Goal: Task Accomplishment & Management: Manage account settings

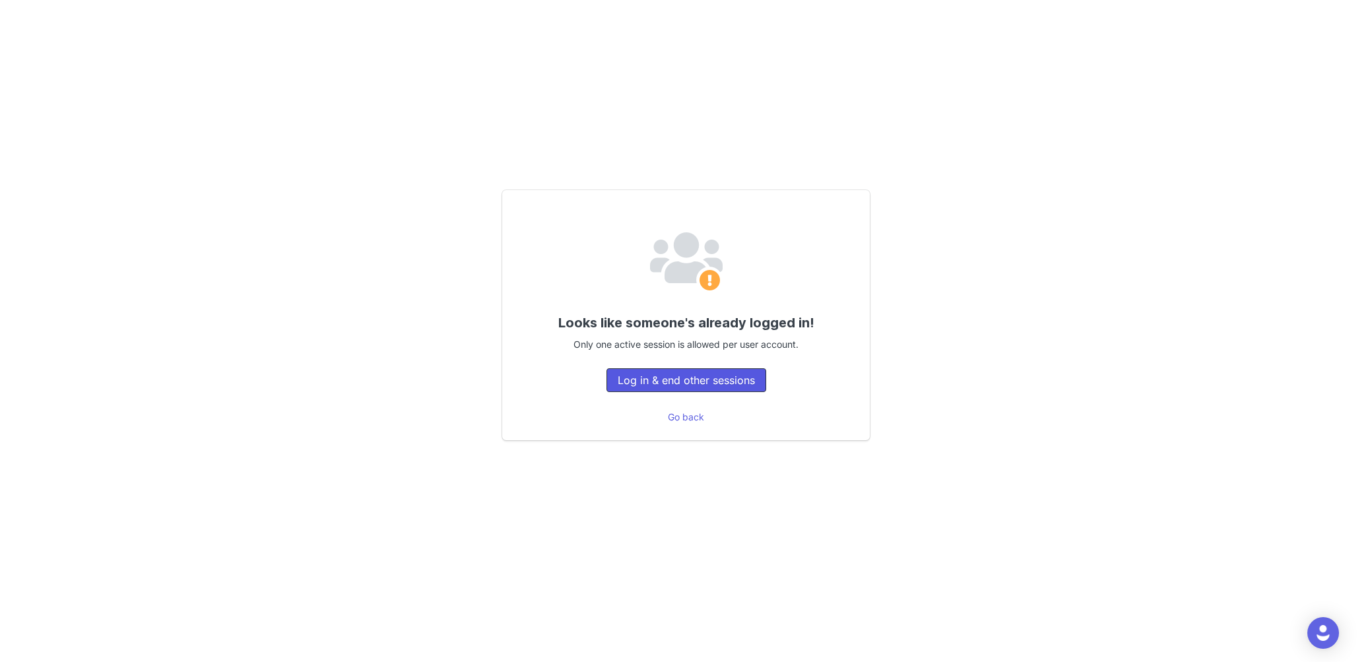
click at [656, 381] on button "Log in & end other sessions" at bounding box center [686, 380] width 160 height 24
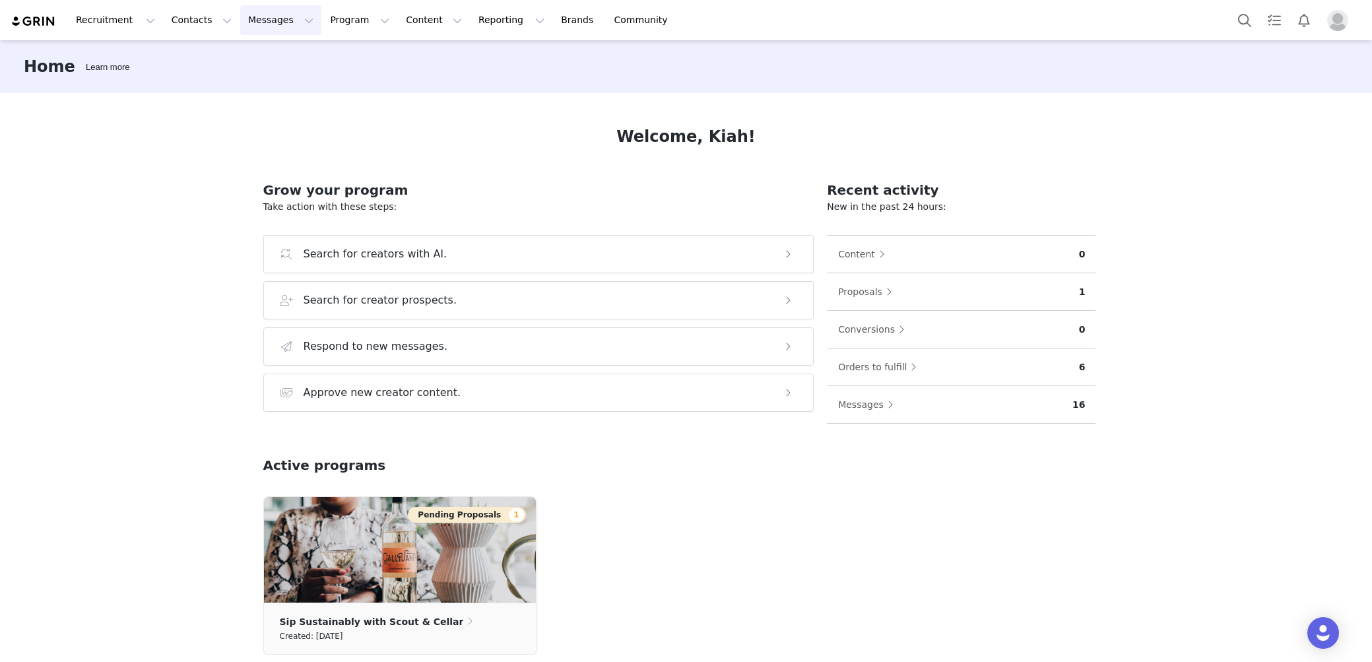
click at [245, 26] on button "Messages Messages" at bounding box center [280, 20] width 81 height 30
click at [265, 90] on link "Inbox" at bounding box center [278, 83] width 104 height 24
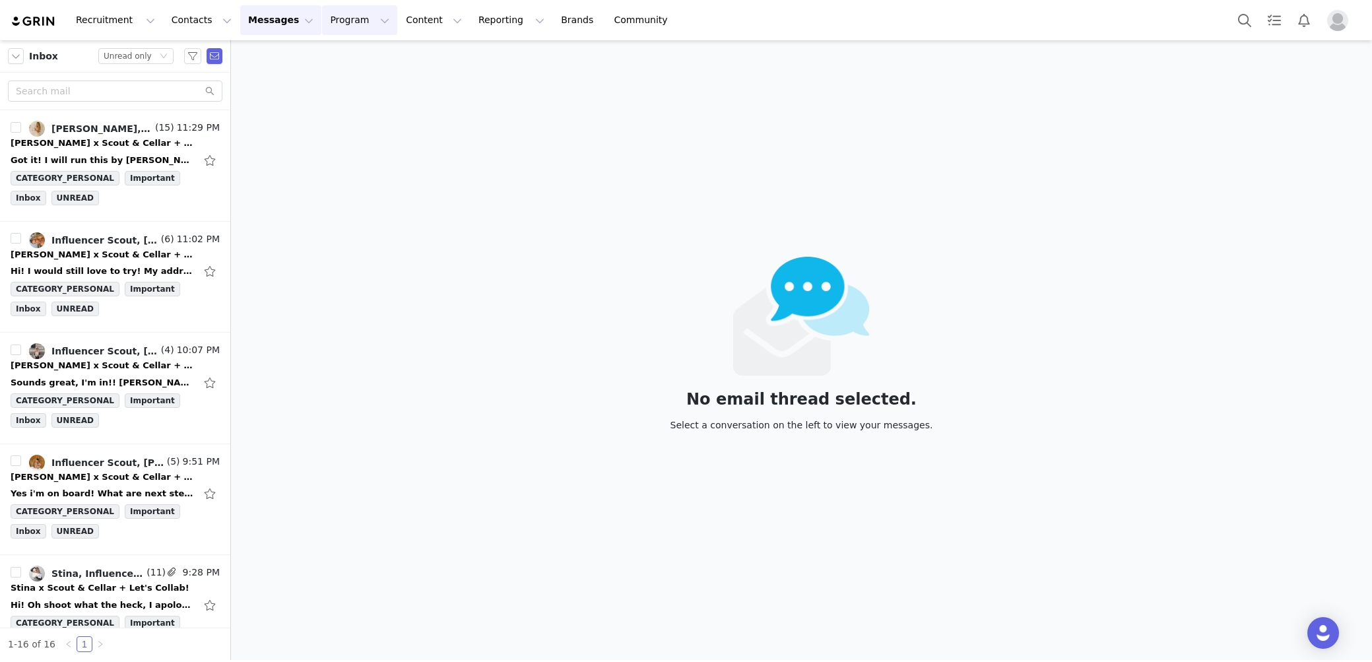
click at [329, 16] on button "Program Program" at bounding box center [359, 20] width 75 height 30
click at [333, 46] on link "Activations" at bounding box center [354, 58] width 104 height 24
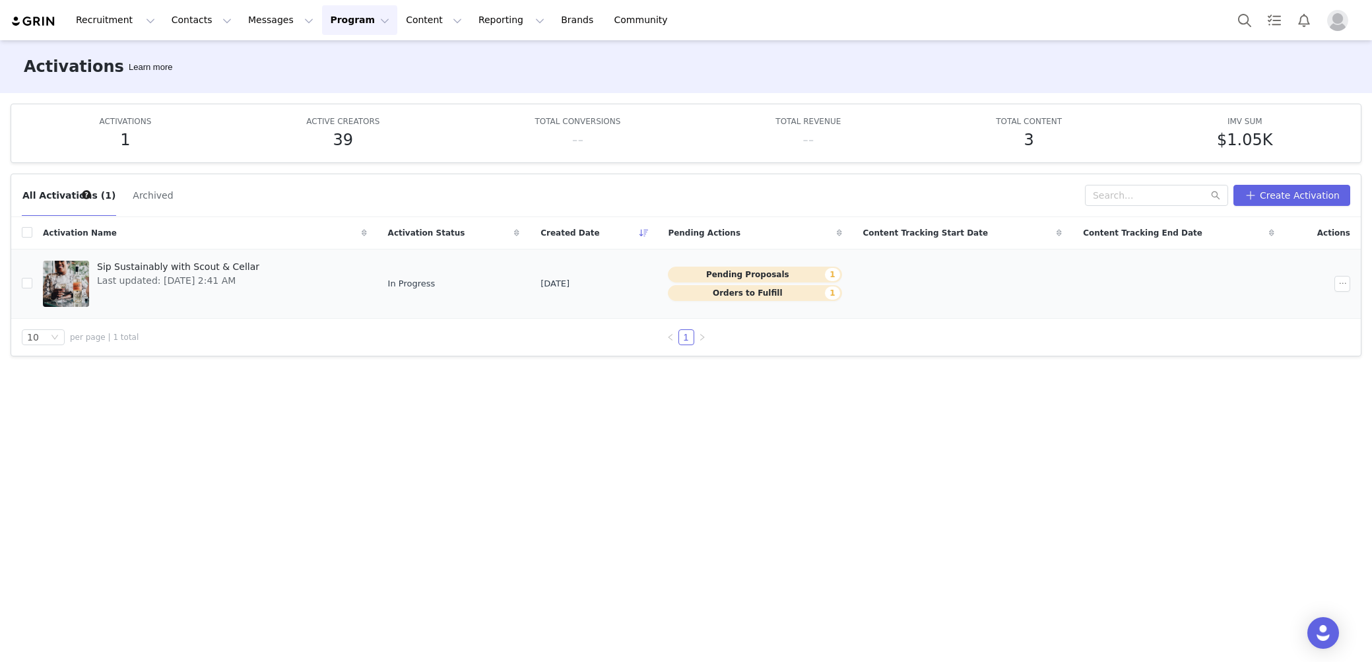
click at [181, 291] on div "Sip Sustainably with Scout & Cellar Last updated: Sep 30, 2025 2:41 AM" at bounding box center [178, 283] width 178 height 53
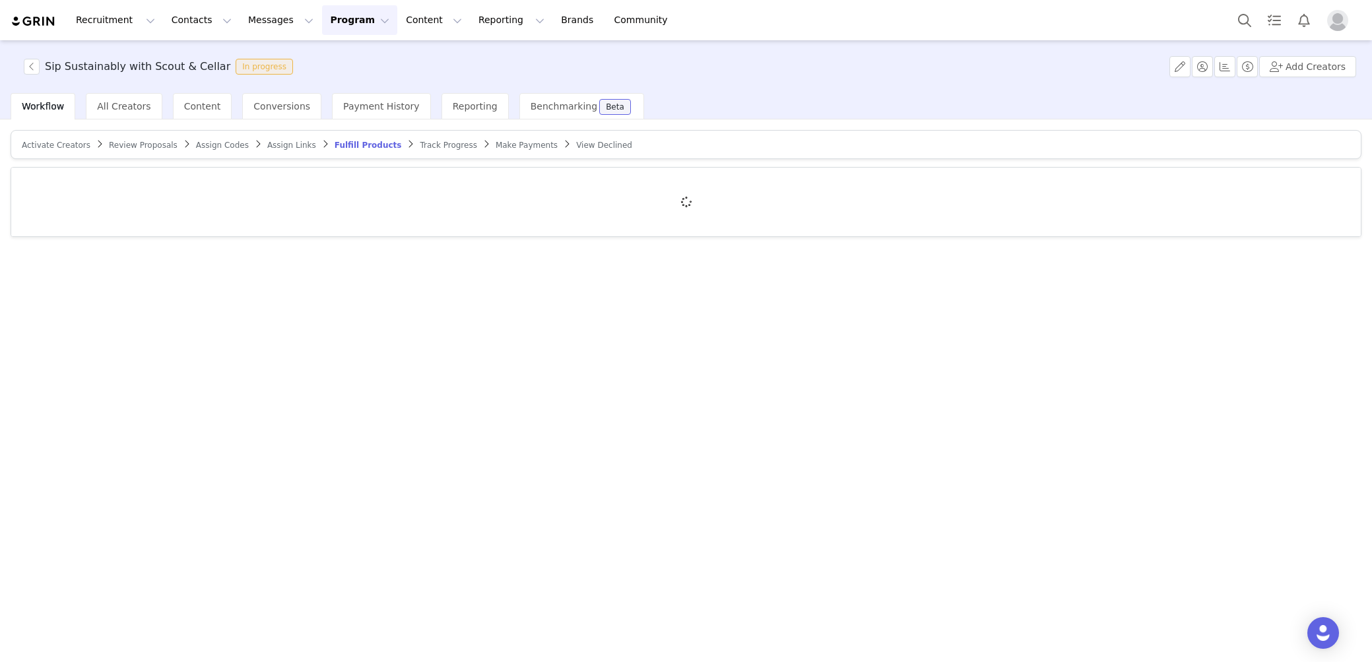
click at [126, 150] on article "Activate Creators Review Proposals Assign Codes Assign Links Fulfill Products T…" at bounding box center [686, 144] width 1351 height 29
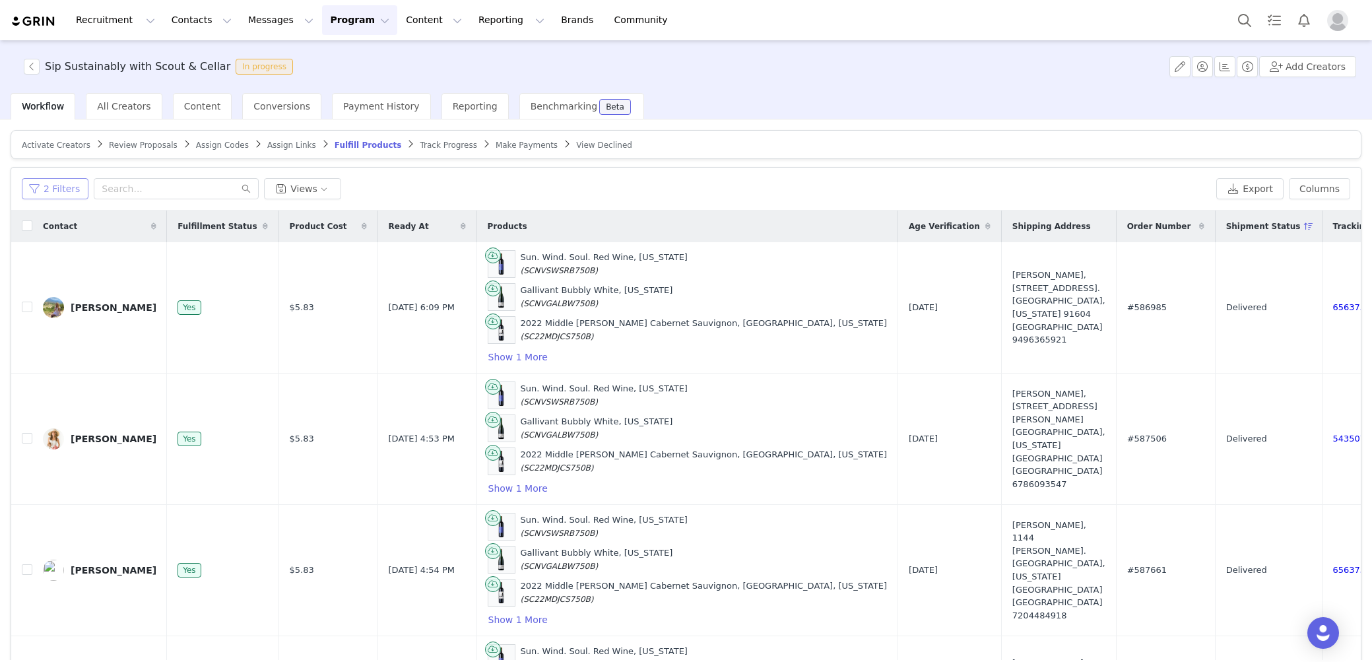
click at [41, 185] on button "2 Filters" at bounding box center [55, 188] width 67 height 21
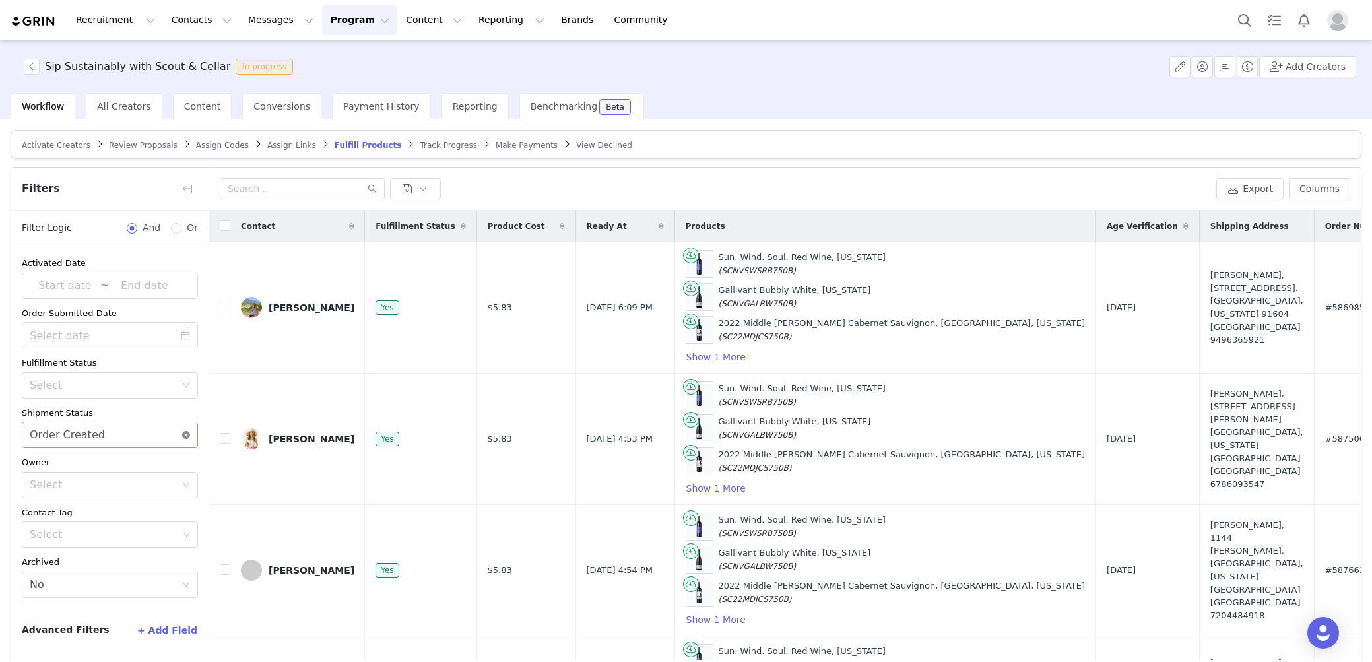
click at [185, 433] on icon "icon: close-circle" at bounding box center [186, 435] width 8 height 8
click at [172, 430] on div "Select" at bounding box center [103, 434] width 146 height 13
click at [183, 434] on icon "icon: down" at bounding box center [186, 435] width 8 height 8
click at [200, 399] on div "Activated Date ~ Order Submitted Date Fulfillment Status Select Shipment Status…" at bounding box center [109, 427] width 197 height 362
click at [172, 372] on div "Select" at bounding box center [110, 385] width 176 height 26
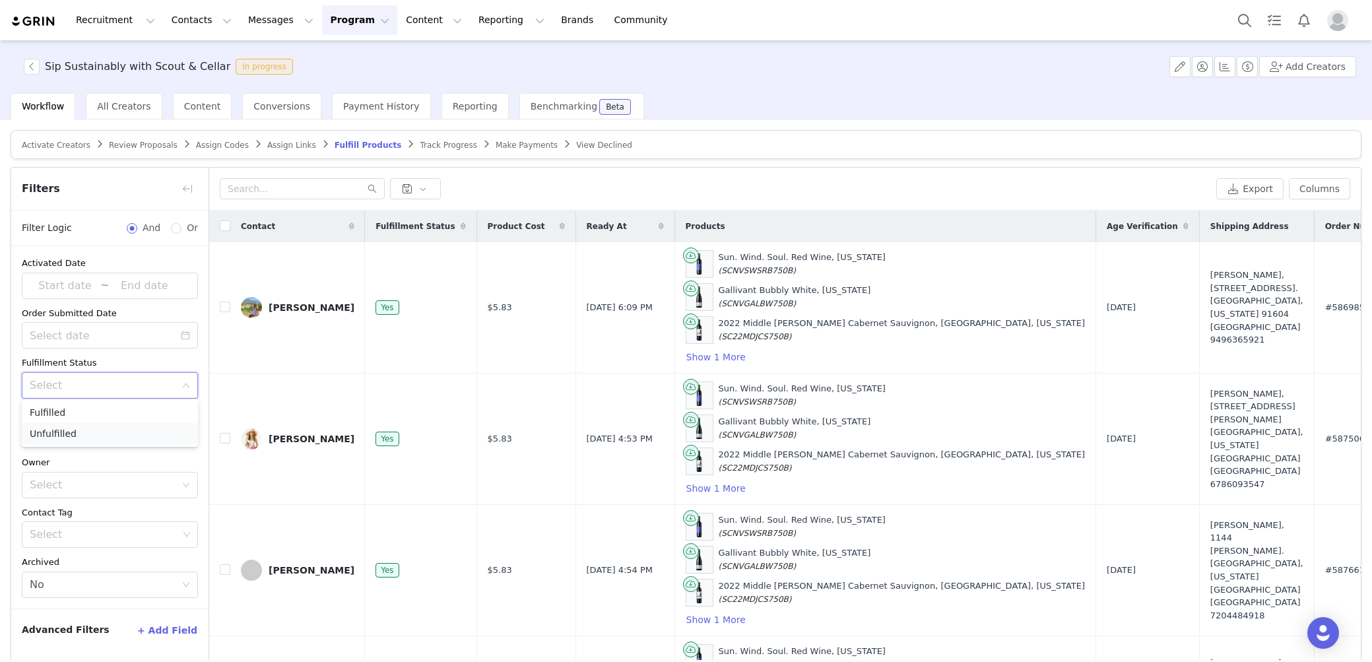
click at [110, 433] on li "Unfulfilled" at bounding box center [110, 433] width 176 height 21
click at [201, 551] on div "Activated Date ~ Order Submitted Date Fulfillment Status Select Unfulfilled Shi…" at bounding box center [109, 427] width 197 height 362
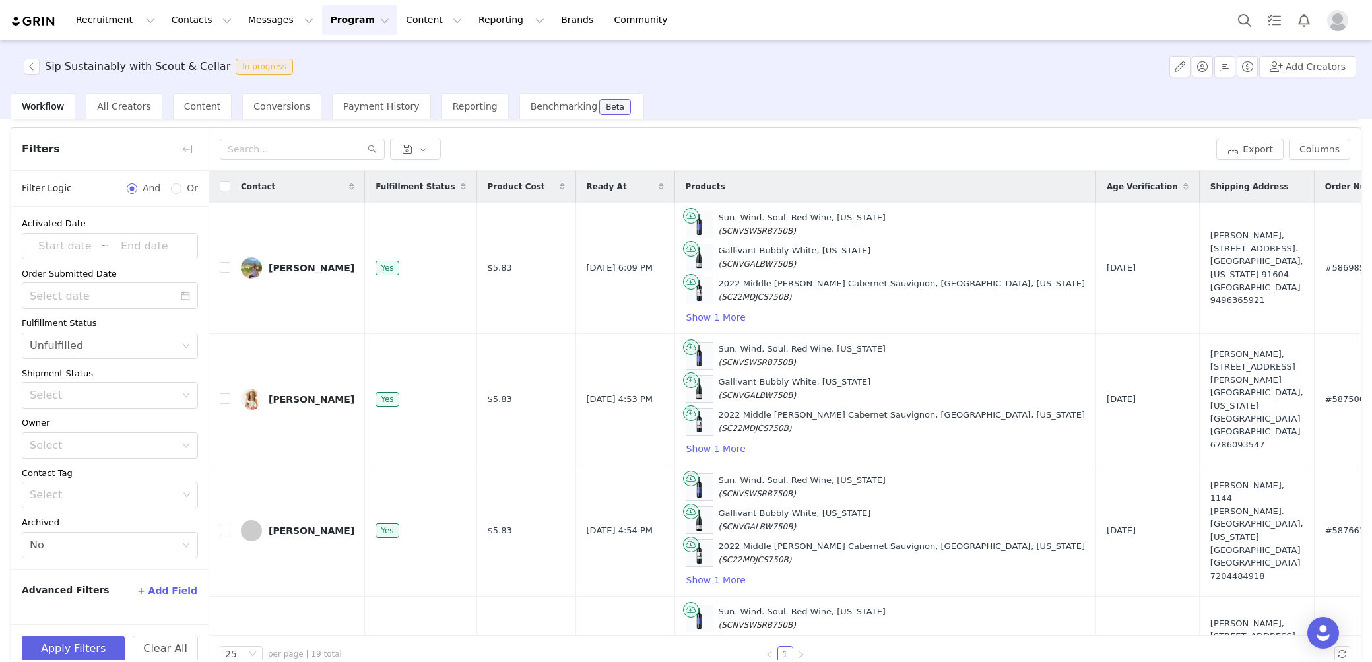
scroll to position [62, 0]
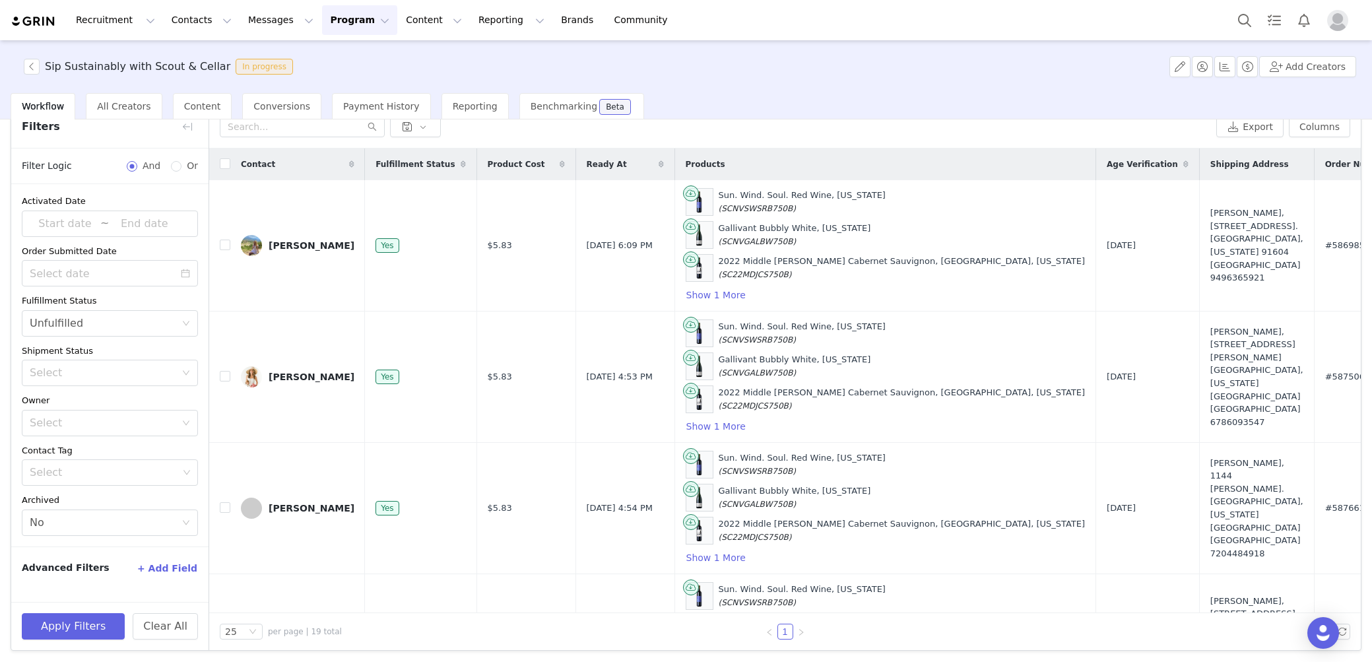
click at [57, 610] on div "Apply Filters Clear All" at bounding box center [109, 626] width 197 height 48
click at [57, 638] on button "Apply Filters" at bounding box center [73, 626] width 103 height 26
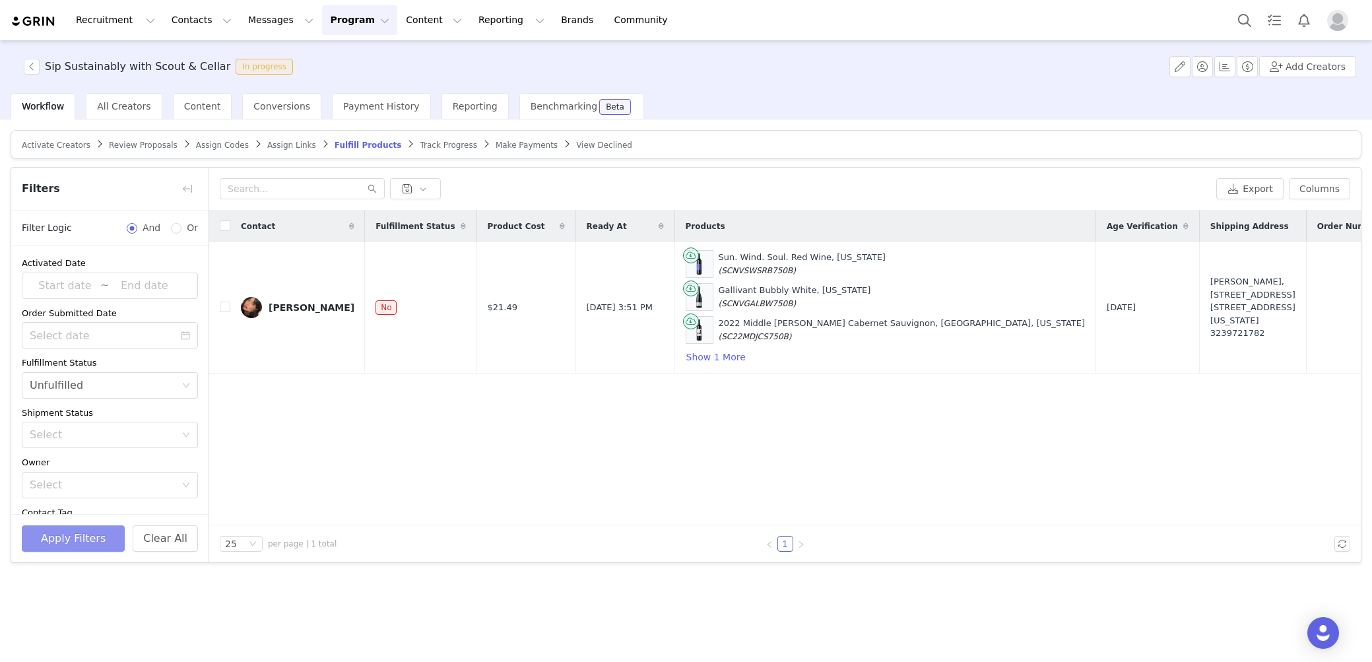
scroll to position [0, 0]
click at [348, 479] on div "Contact Fulfillment Status Product Cost Ready At Products Age Verification Ship…" at bounding box center [785, 368] width 1152 height 315
click at [292, 298] on link "Laura Menera" at bounding box center [298, 307] width 114 height 21
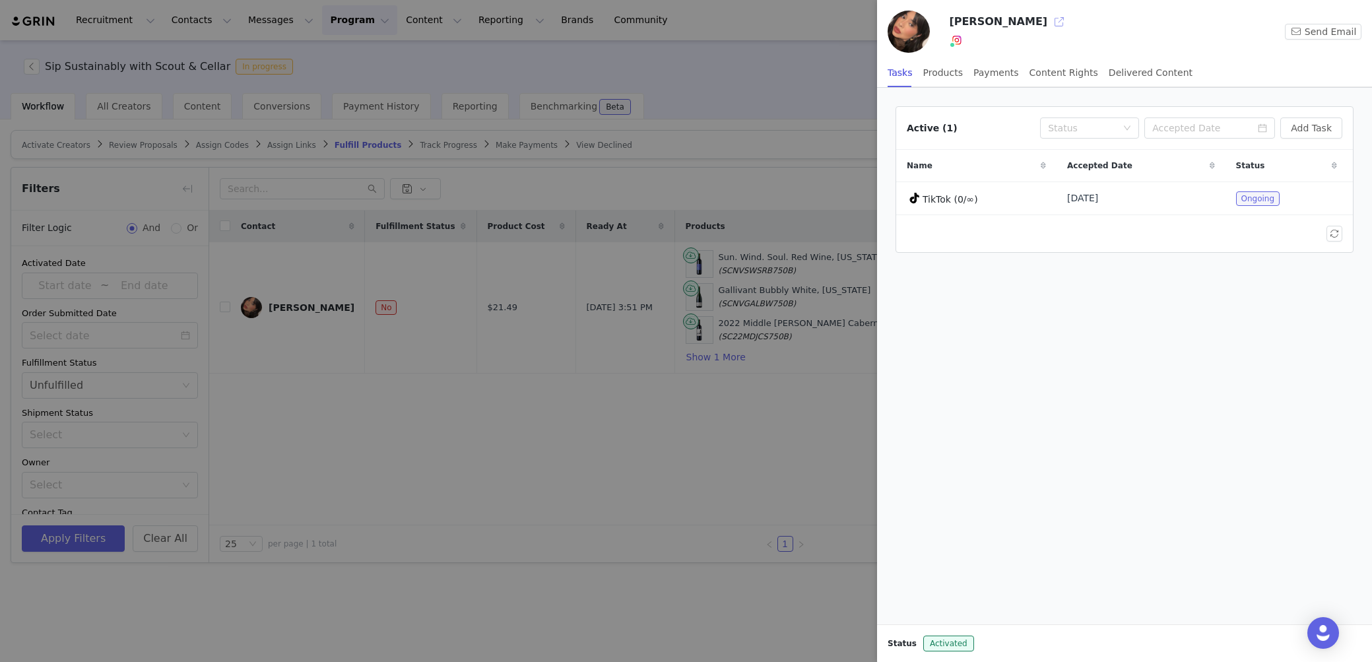
click at [1049, 21] on button "button" at bounding box center [1059, 21] width 21 height 21
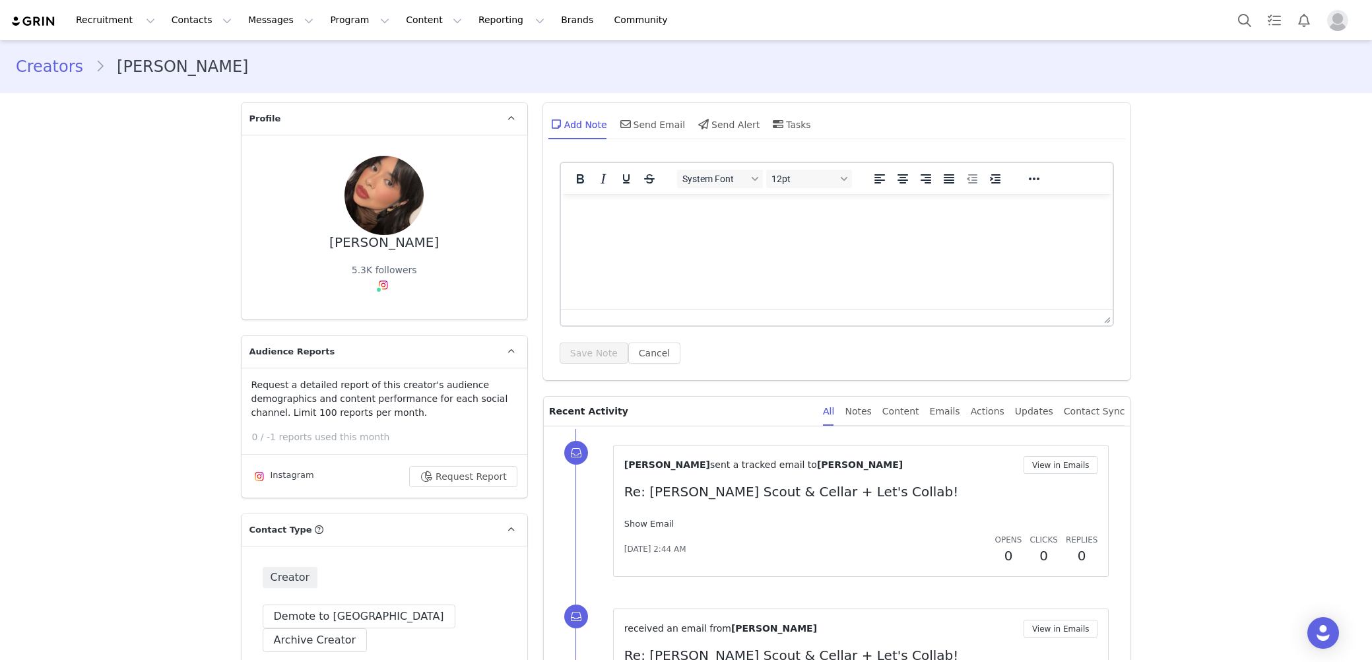
click at [637, 521] on link "Show Email" at bounding box center [648, 524] width 49 height 10
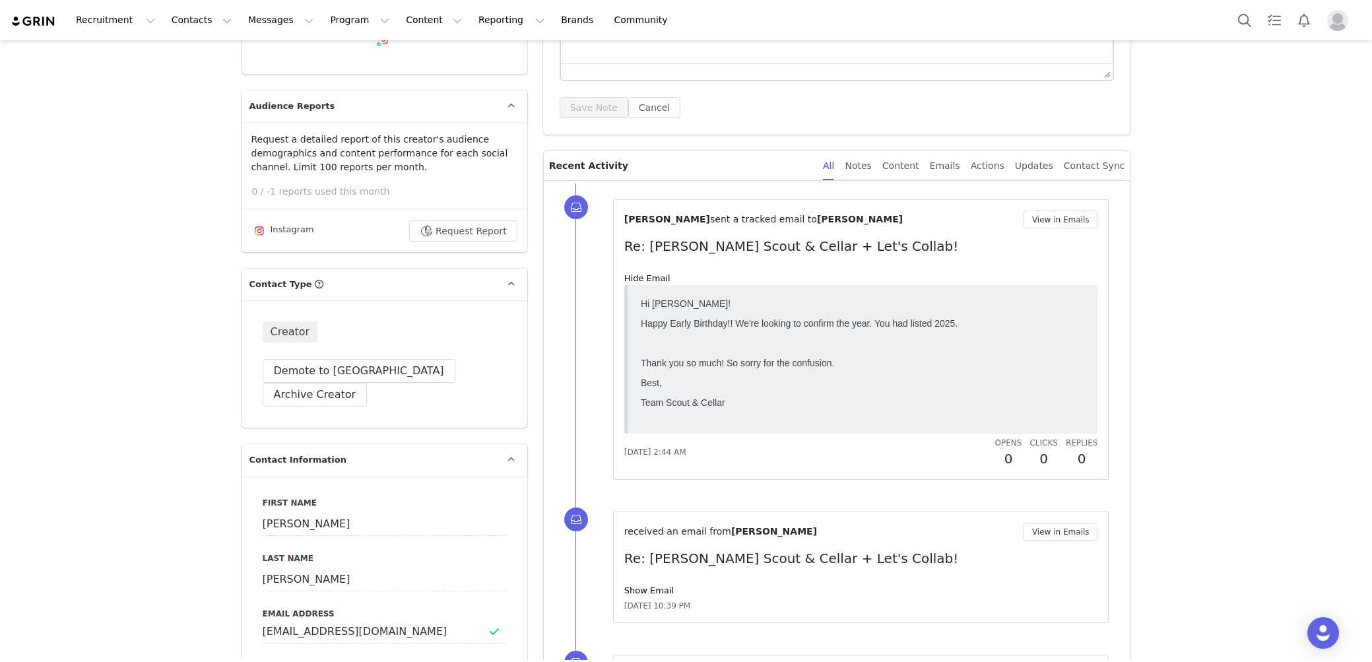
scroll to position [317, 0]
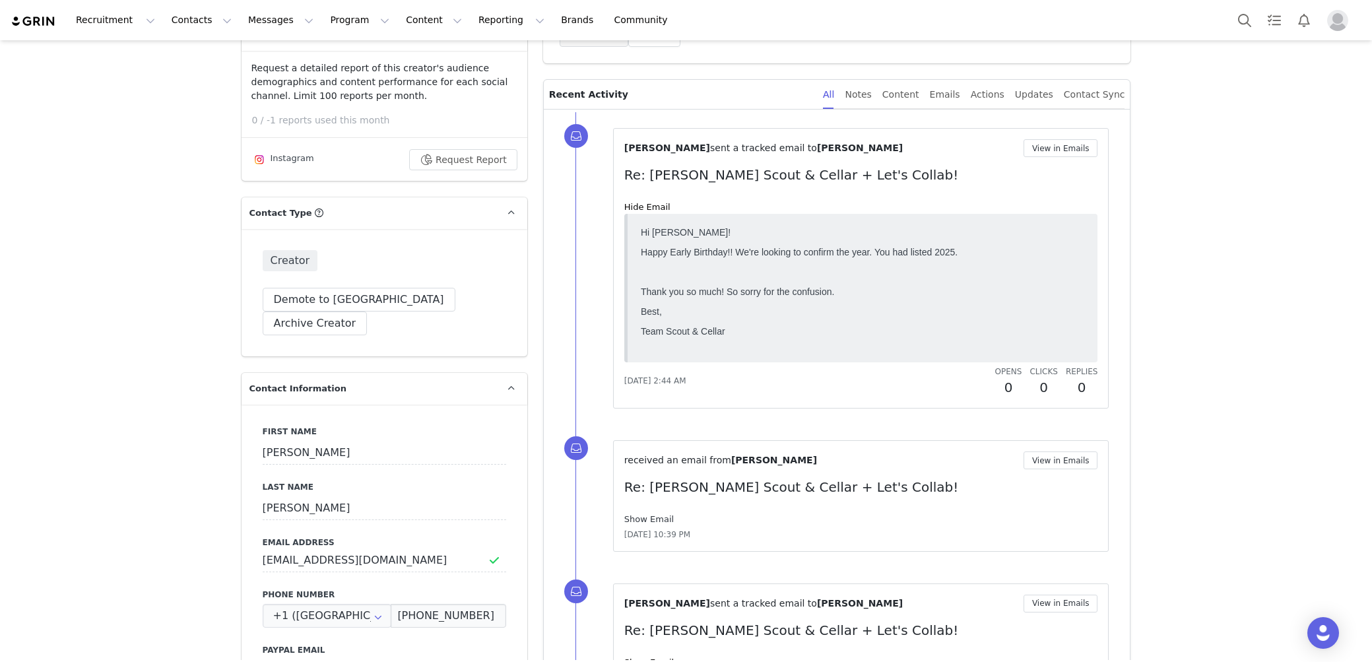
click at [660, 514] on link "Show Email" at bounding box center [648, 519] width 49 height 10
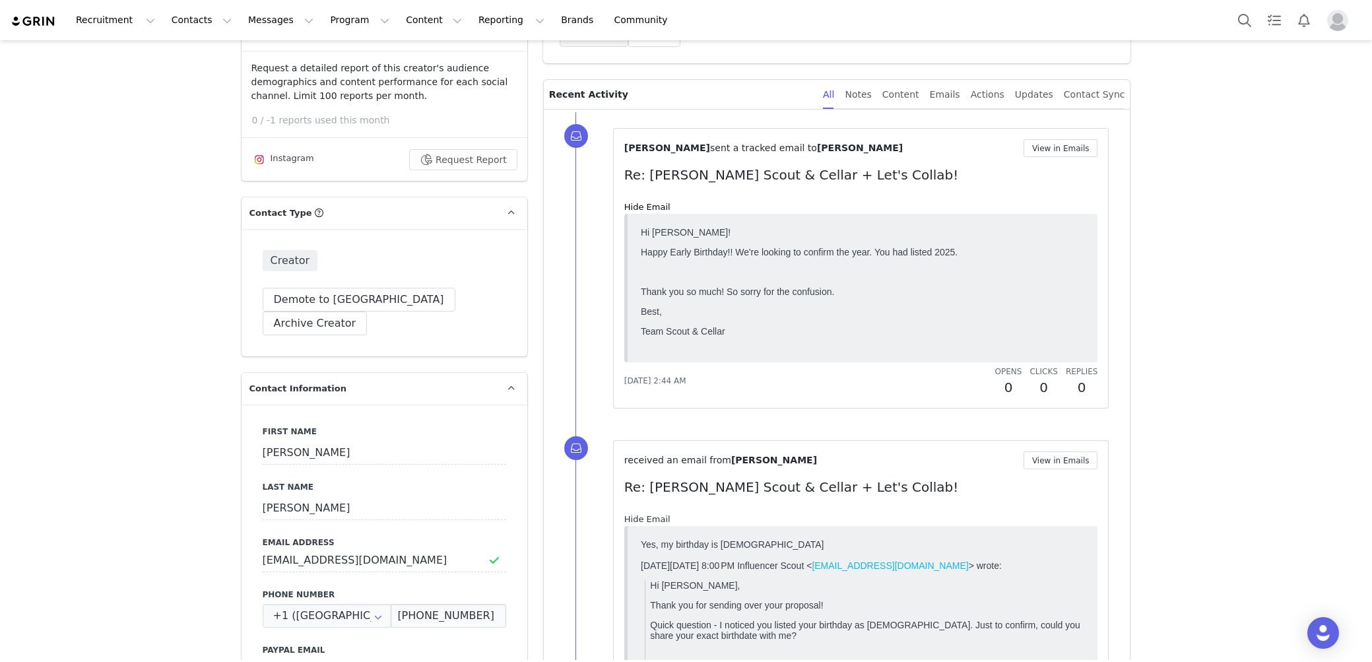
scroll to position [0, 0]
click at [1103, 490] on div "received an email from Laura Menera View in Emails Re: Laura x Scout & Cellar +…" at bounding box center [861, 587] width 496 height 294
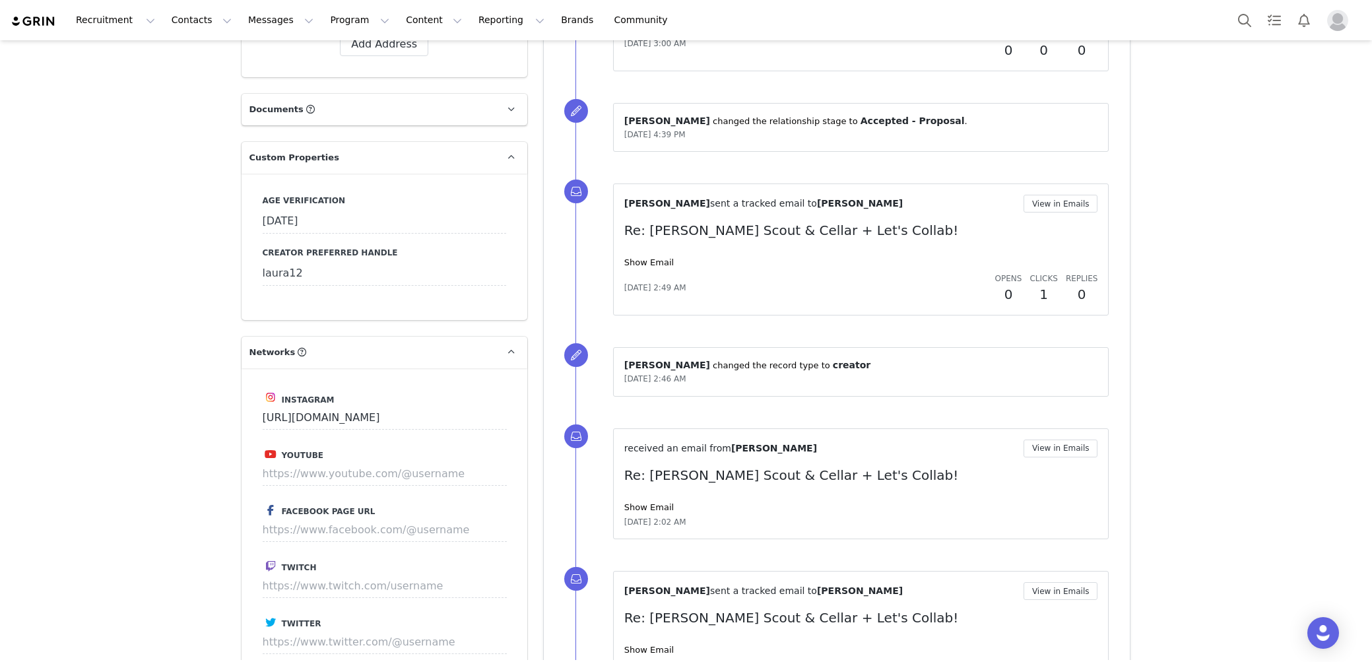
scroll to position [1346, 0]
